Goal: Information Seeking & Learning: Find specific fact

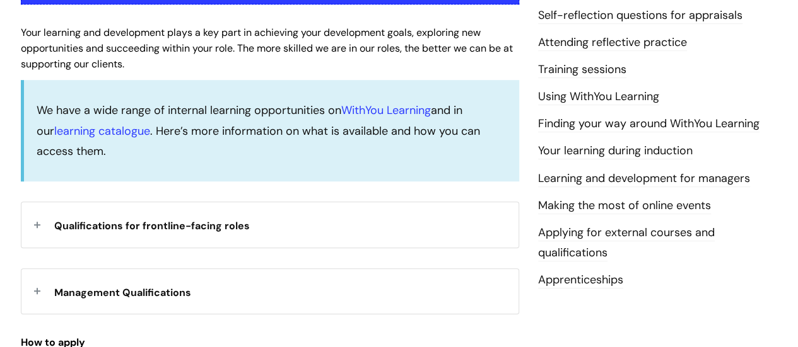
scroll to position [315, 0]
click at [43, 228] on div "Qualifications for frontline-facing roles" at bounding box center [269, 225] width 497 height 45
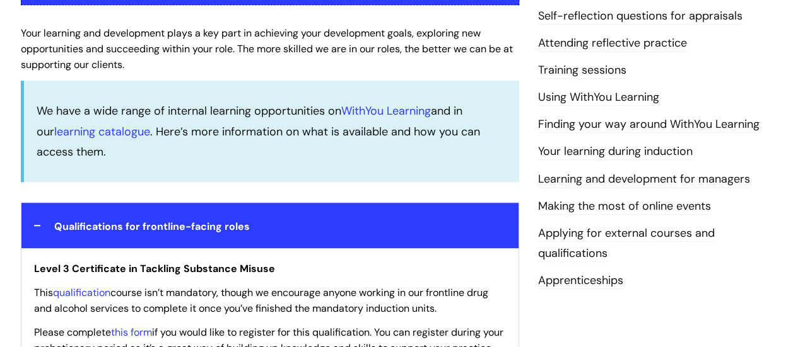
click at [39, 223] on div "Qualifications for frontline-facing roles" at bounding box center [269, 225] width 497 height 45
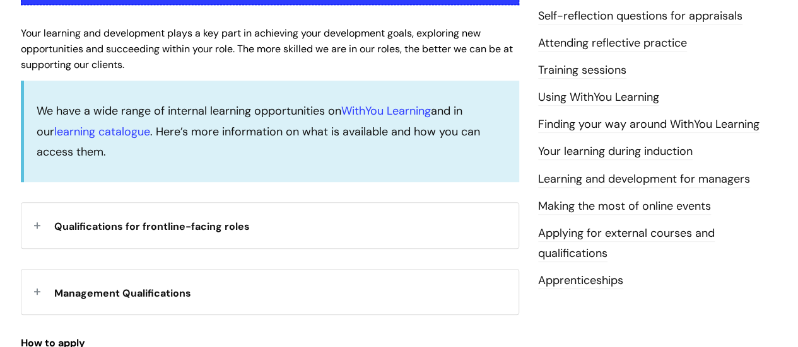
click at [43, 292] on div "Management Qualifications" at bounding box center [269, 292] width 497 height 45
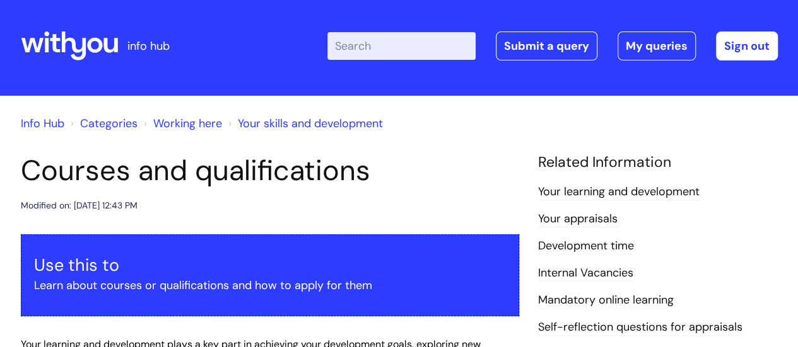
scroll to position [0, 0]
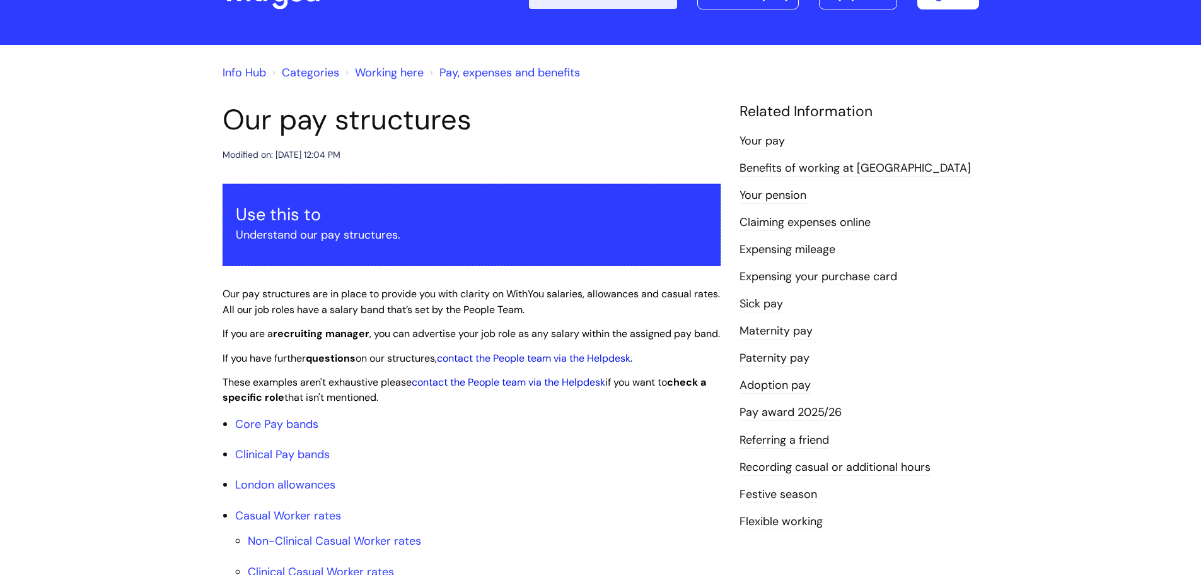
scroll to position [189, 0]
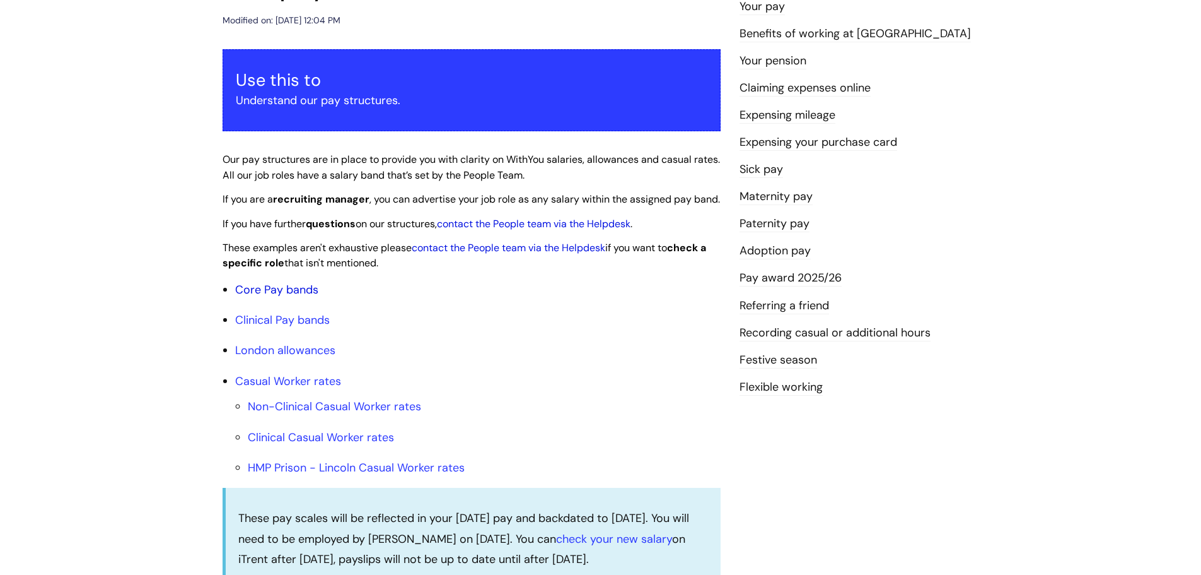
click at [294, 297] on link "Core Pay bands" at bounding box center [276, 289] width 83 height 15
click at [269, 297] on link "Core Pay bands" at bounding box center [276, 289] width 83 height 15
click at [784, 272] on link "Pay award 2025/26" at bounding box center [791, 278] width 102 height 16
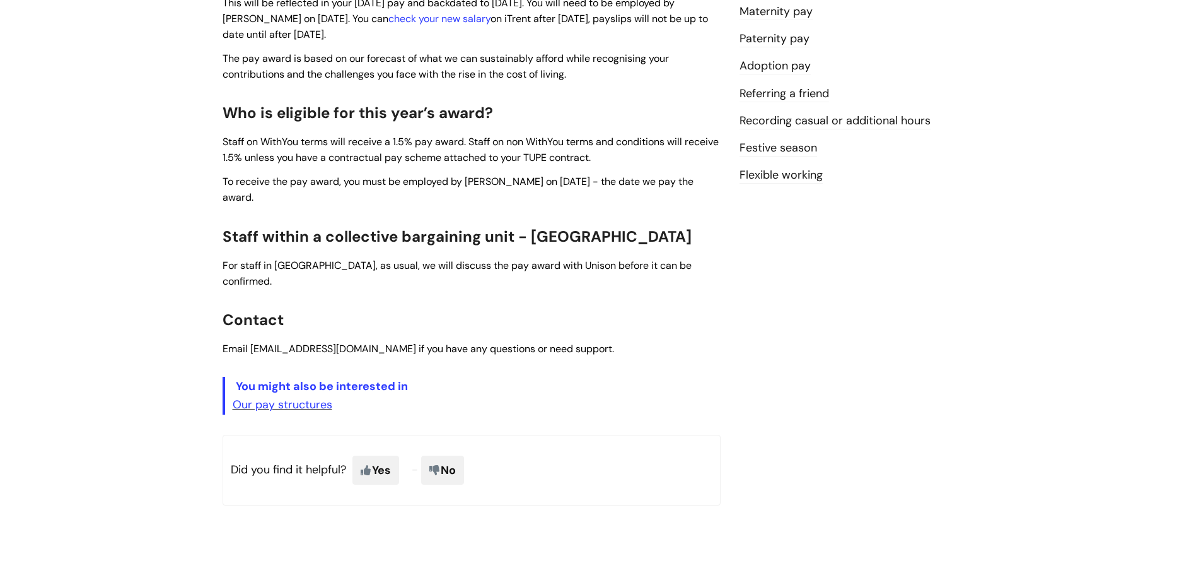
scroll to position [441, 0]
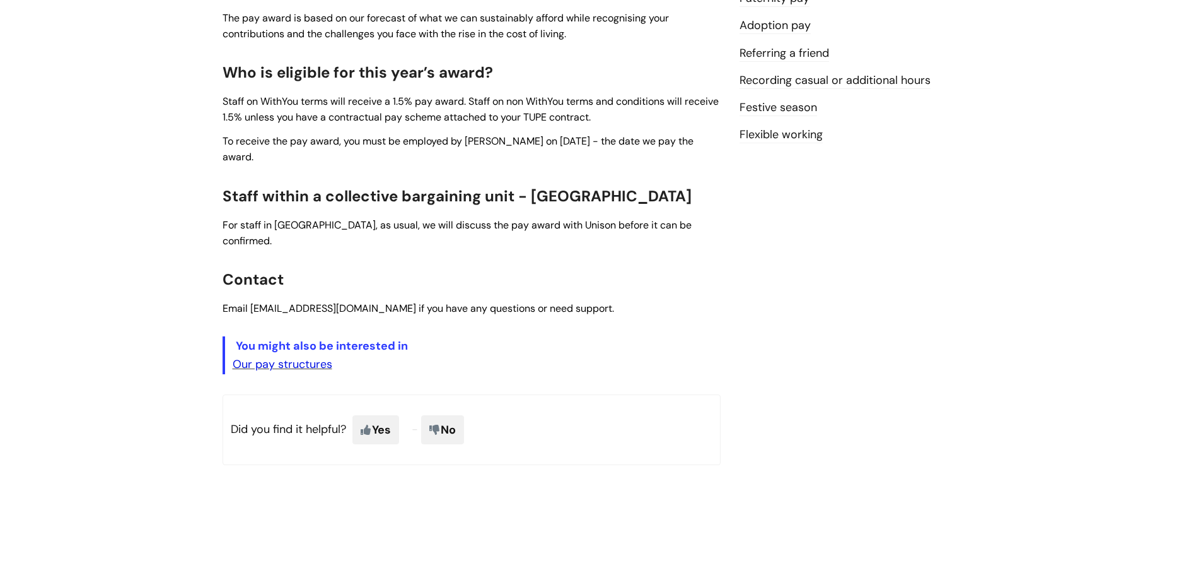
click at [292, 356] on link "Our pay structures" at bounding box center [283, 363] width 100 height 15
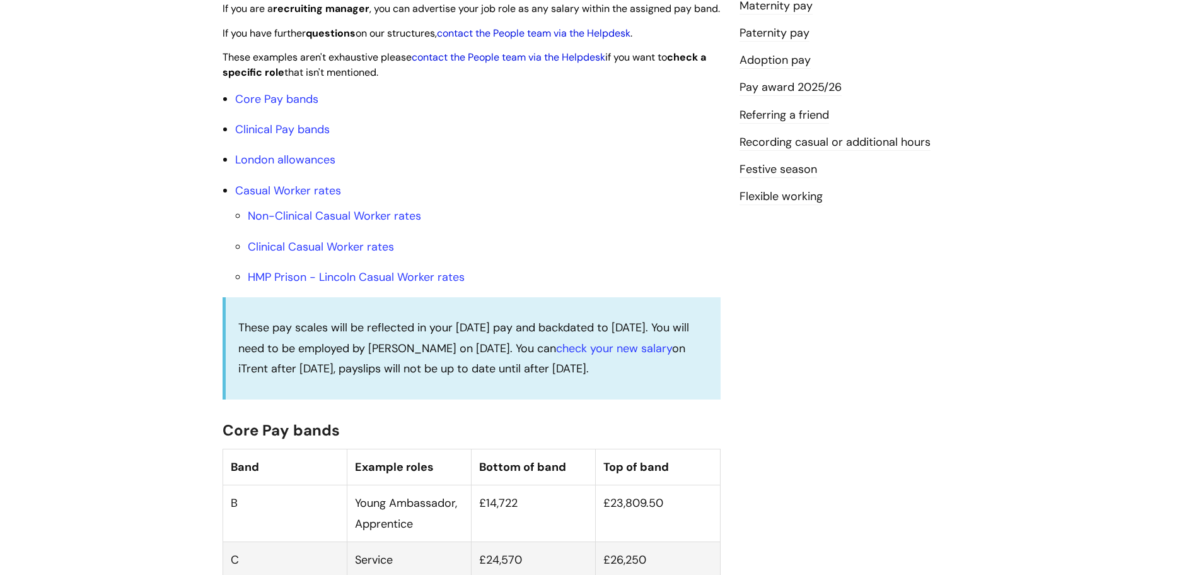
scroll to position [378, 0]
click at [618, 357] on link "check your new salary" at bounding box center [614, 349] width 116 height 15
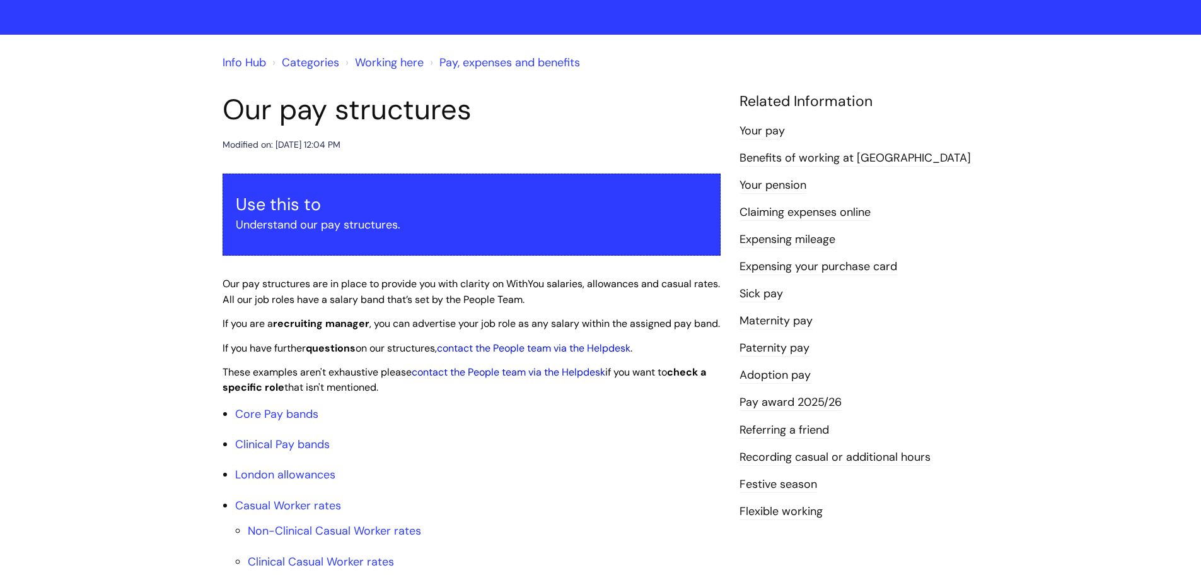
scroll to position [63, 0]
